Goal: Book appointment/travel/reservation

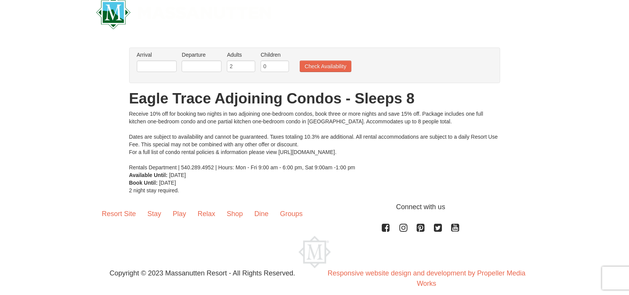
scroll to position [23, 0]
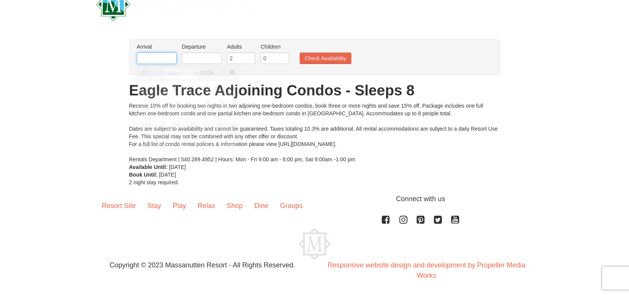
click at [163, 57] on input "text" at bounding box center [157, 57] width 40 height 11
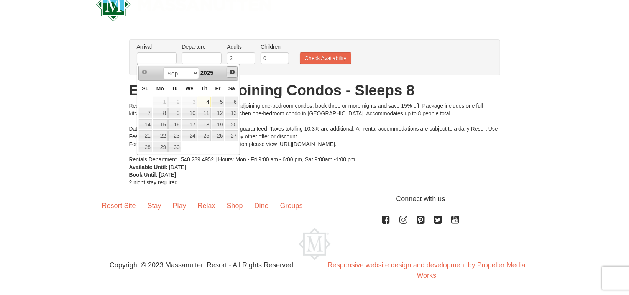
click at [229, 70] on span "Next" at bounding box center [232, 72] width 6 height 6
click at [206, 102] on link "1" at bounding box center [204, 102] width 13 height 11
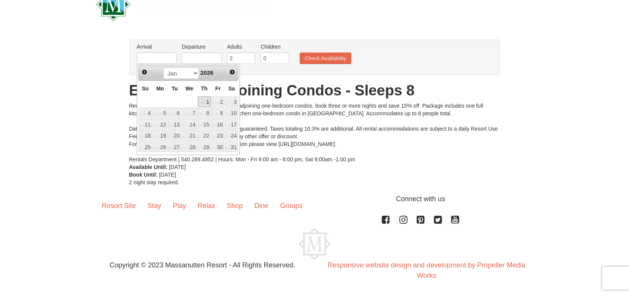
type input "[DATE]"
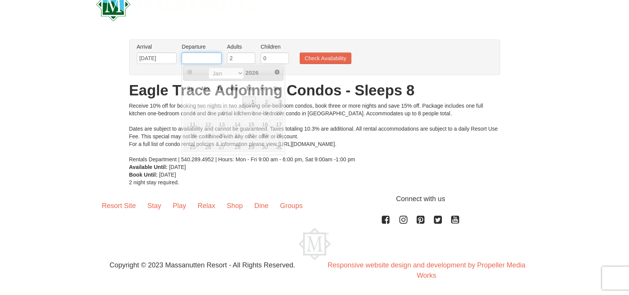
click at [212, 56] on input "text" at bounding box center [202, 57] width 40 height 11
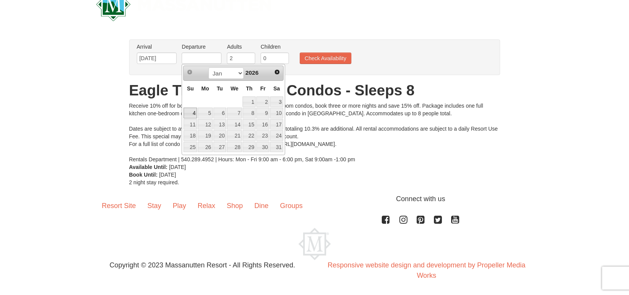
click at [195, 112] on link "4" at bounding box center [190, 113] width 13 height 11
type input "01/04/2026"
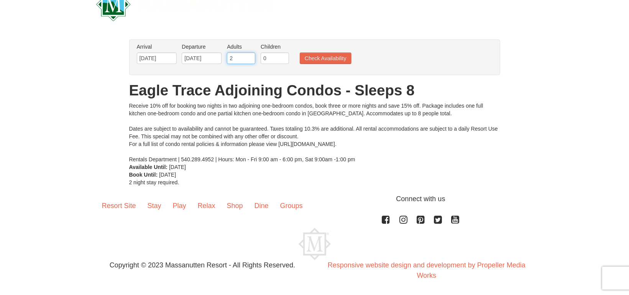
click at [244, 56] on input "2" at bounding box center [241, 57] width 28 height 11
click at [249, 57] on input "3" at bounding box center [241, 57] width 28 height 11
click at [249, 57] on input "4" at bounding box center [241, 57] width 28 height 11
click at [249, 57] on input "5" at bounding box center [241, 57] width 28 height 11
click at [249, 57] on input "6" at bounding box center [241, 57] width 28 height 11
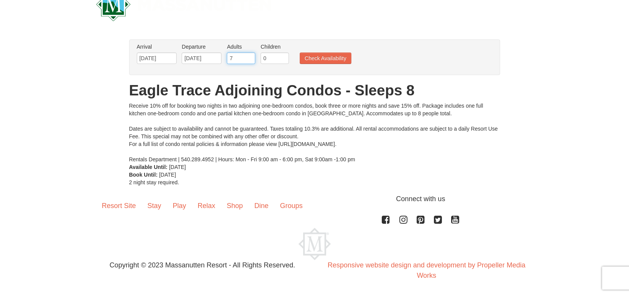
click at [249, 57] on input "7" at bounding box center [241, 57] width 28 height 11
click at [249, 57] on input "8" at bounding box center [241, 57] width 28 height 11
type input "9"
click at [249, 57] on input "9" at bounding box center [241, 57] width 28 height 11
click at [318, 61] on button "Check Availability" at bounding box center [326, 57] width 52 height 11
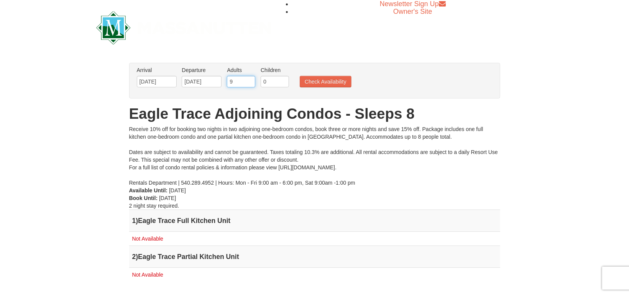
click at [249, 78] on input "9" at bounding box center [241, 81] width 28 height 11
click at [249, 80] on input "10" at bounding box center [241, 81] width 28 height 11
click at [250, 85] on input "10" at bounding box center [241, 81] width 28 height 11
click at [249, 83] on input "9" at bounding box center [241, 81] width 28 height 11
type input "8"
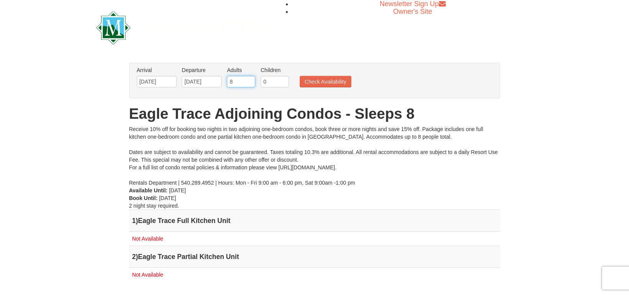
click at [249, 83] on input "8" at bounding box center [241, 81] width 28 height 11
click at [309, 78] on button "Check Availability" at bounding box center [326, 81] width 52 height 11
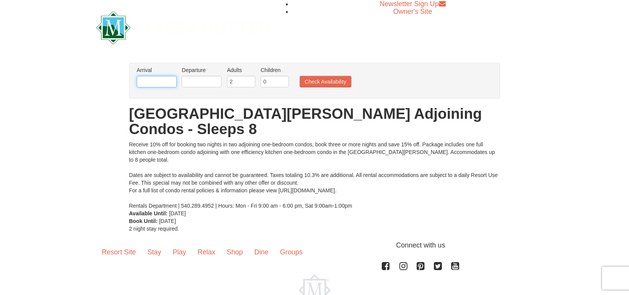
click at [168, 80] on input "text" at bounding box center [157, 81] width 40 height 11
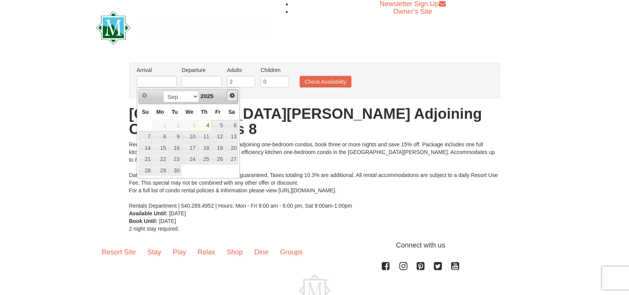
click at [234, 94] on span "Next" at bounding box center [232, 95] width 6 height 6
click at [232, 94] on span "Next" at bounding box center [232, 95] width 6 height 6
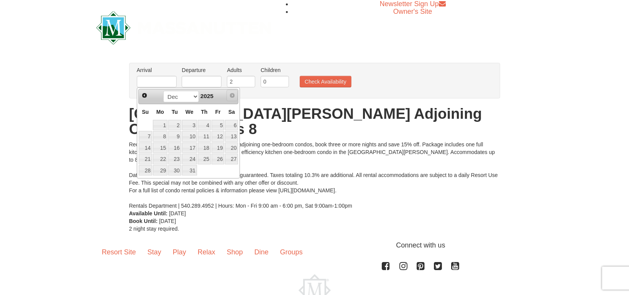
click at [230, 94] on span "Next" at bounding box center [232, 95] width 6 height 6
click at [145, 95] on span "Prev" at bounding box center [144, 95] width 6 height 6
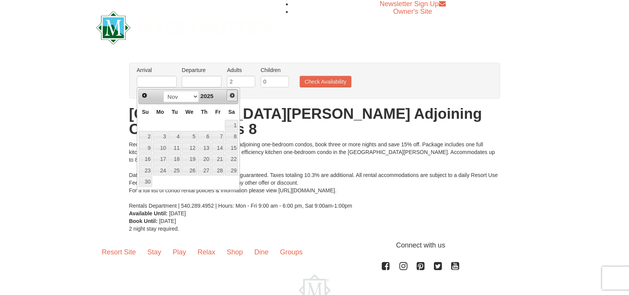
click at [235, 96] on link "Next" at bounding box center [231, 95] width 11 height 11
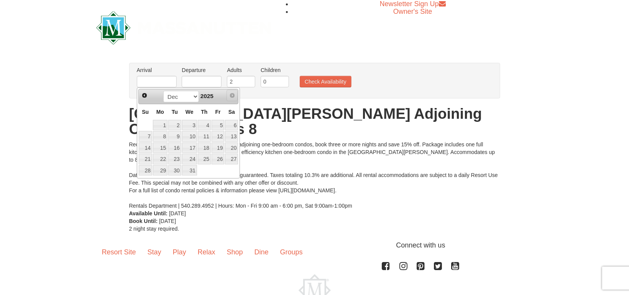
click at [235, 96] on link "Next" at bounding box center [231, 95] width 11 height 11
click at [231, 96] on span "Next" at bounding box center [232, 95] width 6 height 6
click at [168, 82] on input "text" at bounding box center [157, 81] width 40 height 11
type input "[DATE]"
click at [206, 81] on input "text" at bounding box center [202, 81] width 40 height 11
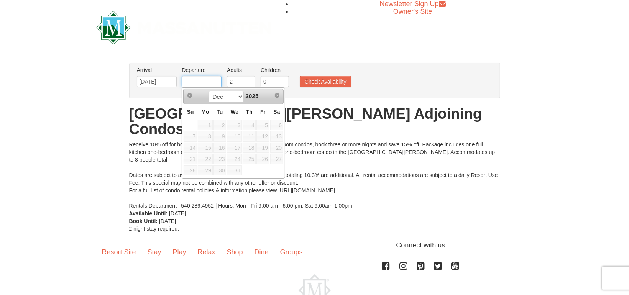
type input "[DATE]"
click at [247, 81] on input "3" at bounding box center [241, 81] width 28 height 11
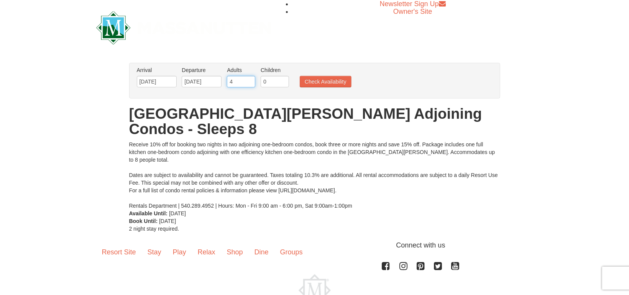
click at [251, 78] on input "4" at bounding box center [241, 81] width 28 height 11
click at [251, 78] on input "5" at bounding box center [241, 81] width 28 height 11
click at [251, 78] on input "6" at bounding box center [241, 81] width 28 height 11
click at [251, 78] on input "7" at bounding box center [241, 81] width 28 height 11
type input "8"
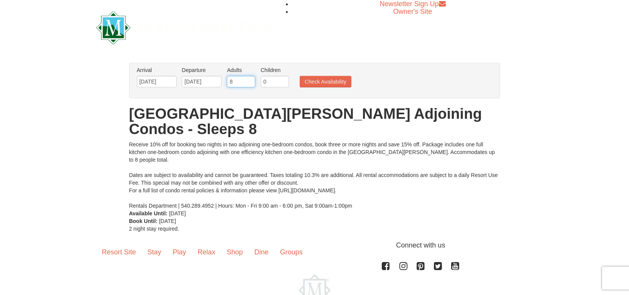
click at [251, 78] on input "8" at bounding box center [241, 81] width 28 height 11
click at [312, 80] on button "Check Availability" at bounding box center [326, 81] width 52 height 11
